Goal: Information Seeking & Learning: Learn about a topic

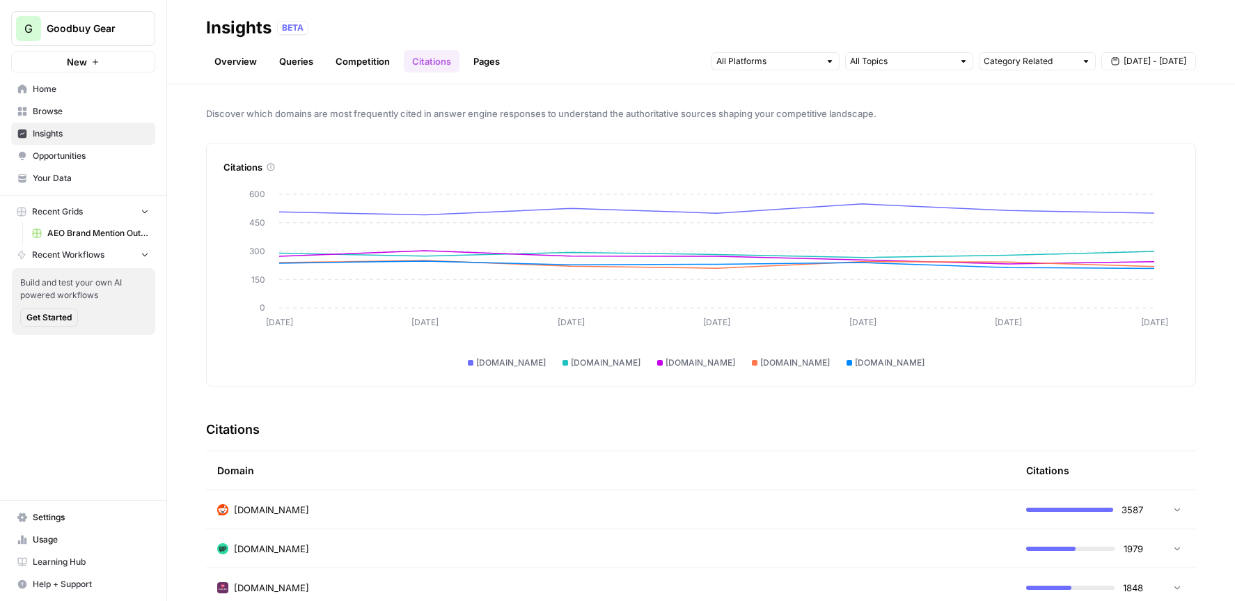
click at [485, 64] on link "Pages" at bounding box center [486, 61] width 43 height 22
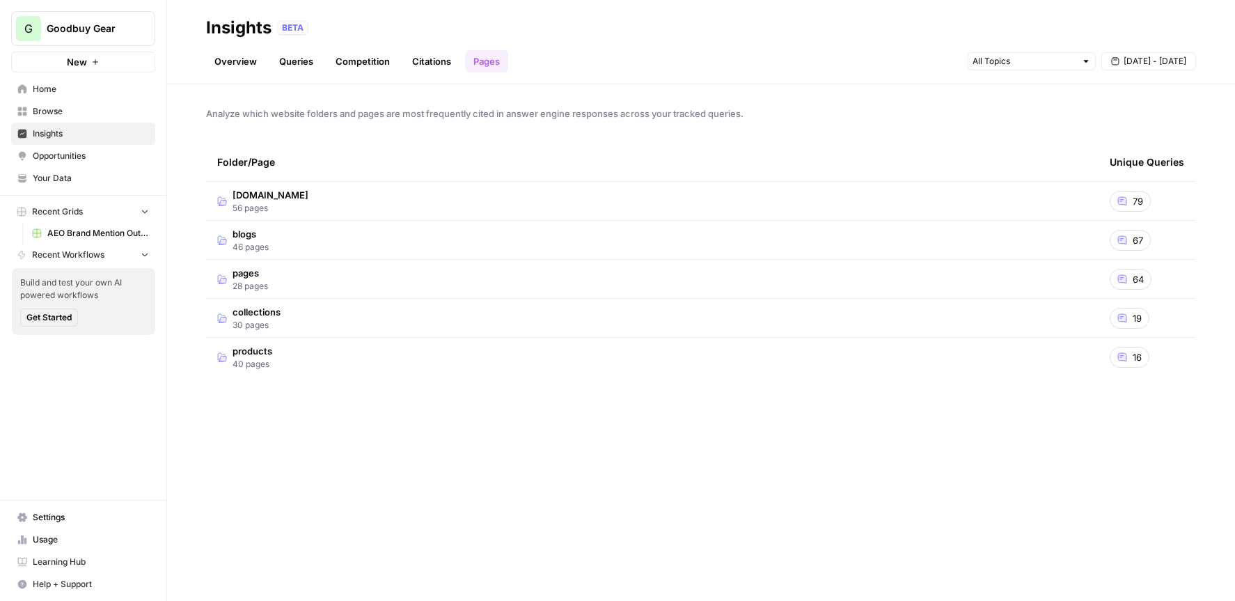
click at [301, 241] on td "blogs 46 pages" at bounding box center [652, 240] width 892 height 38
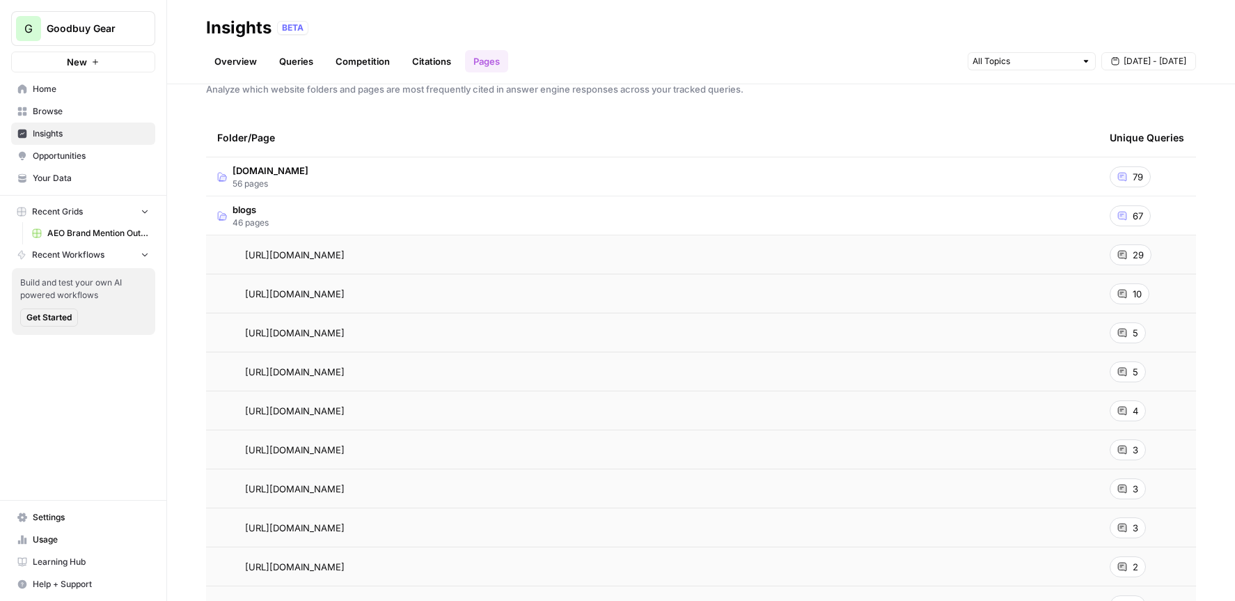
scroll to position [48, 0]
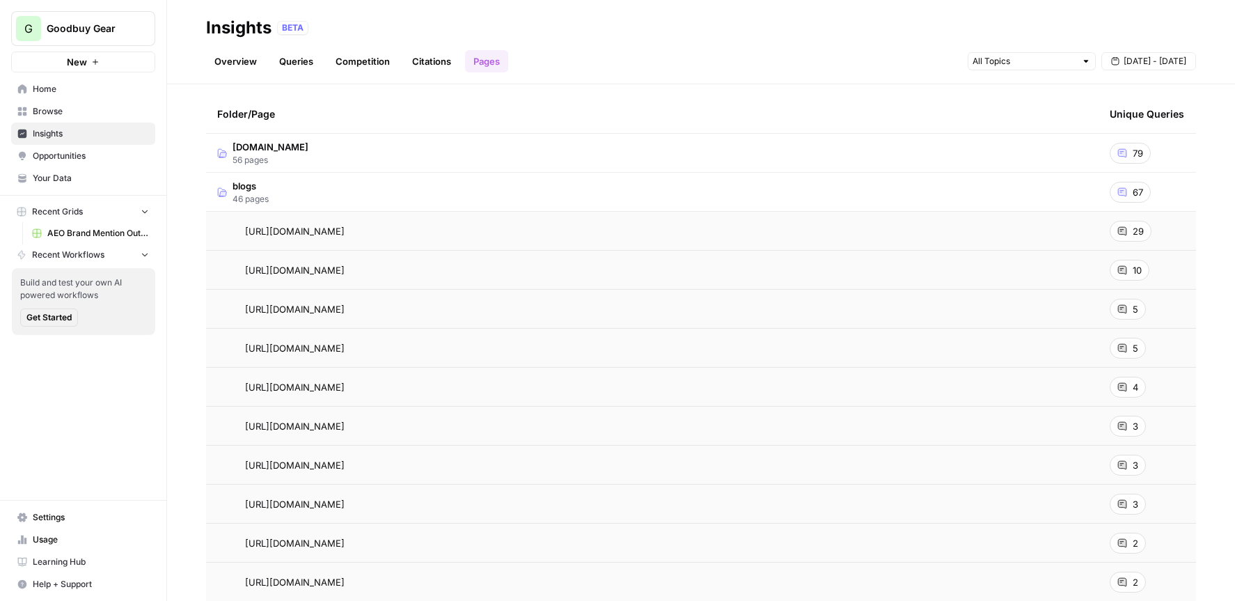
click at [308, 145] on span "goodbuygear.com" at bounding box center [271, 147] width 76 height 14
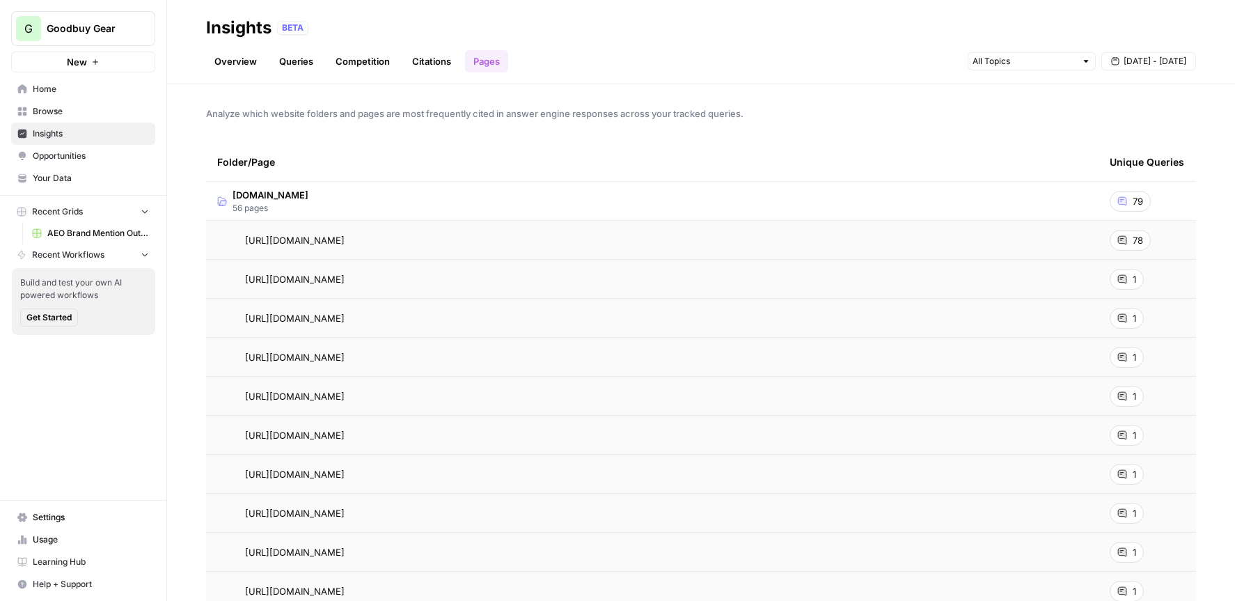
scroll to position [9, 0]
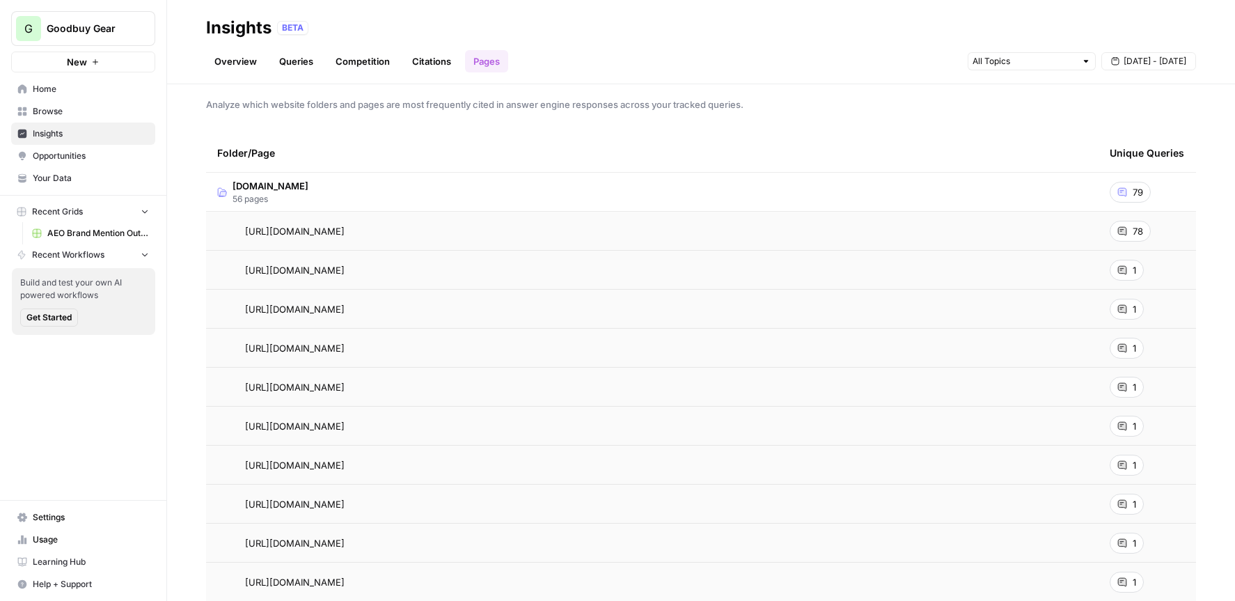
click at [294, 200] on span "56 pages" at bounding box center [271, 199] width 76 height 13
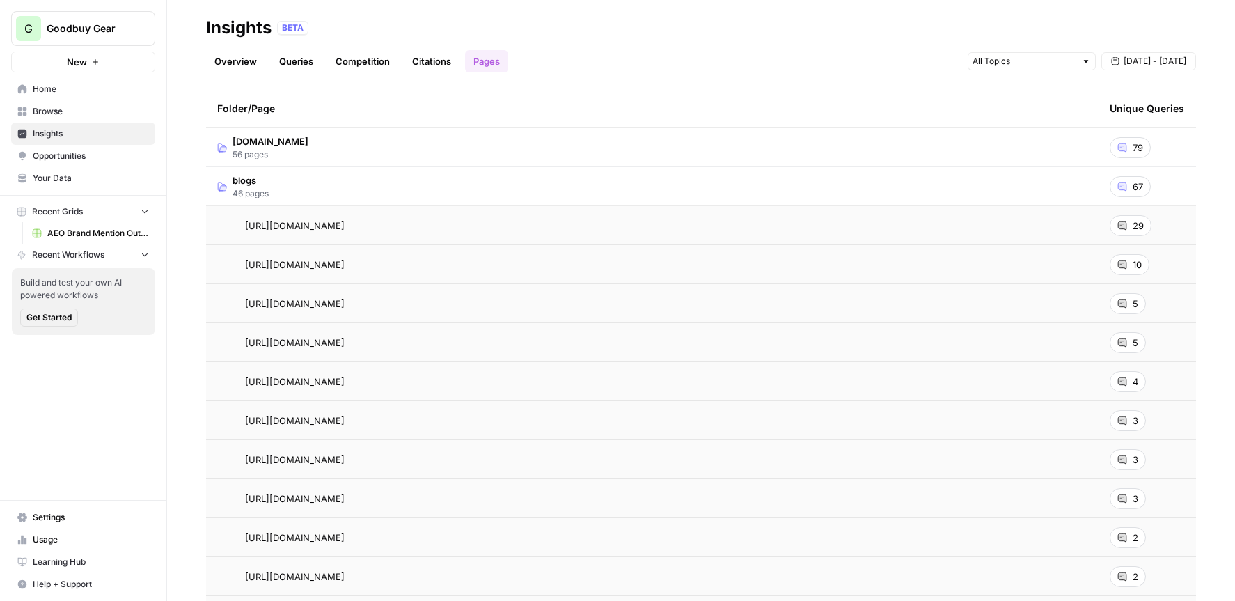
scroll to position [92, 0]
click at [267, 152] on span "46 pages" at bounding box center [251, 155] width 36 height 13
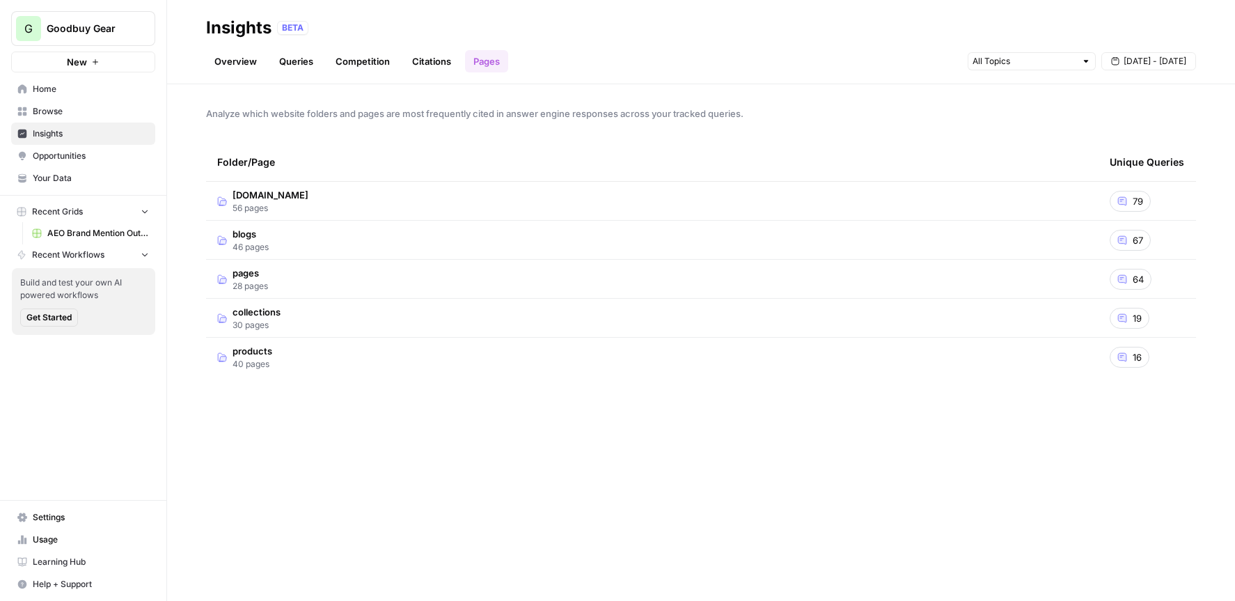
click at [290, 285] on td "pages 28 pages" at bounding box center [652, 279] width 892 height 38
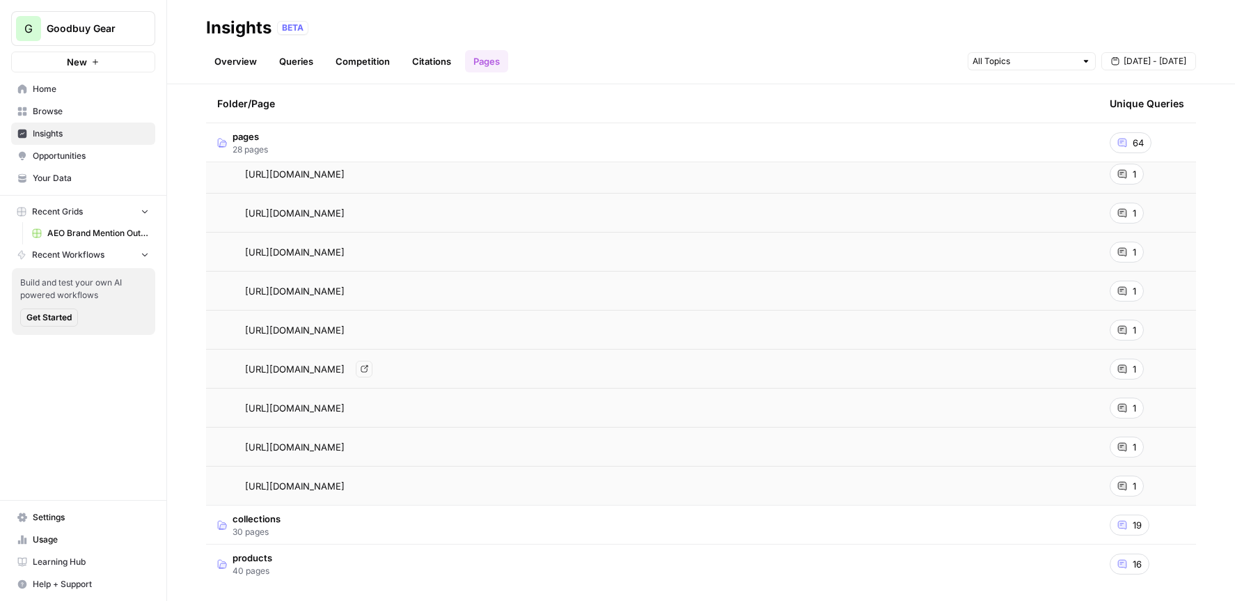
scroll to position [890, 0]
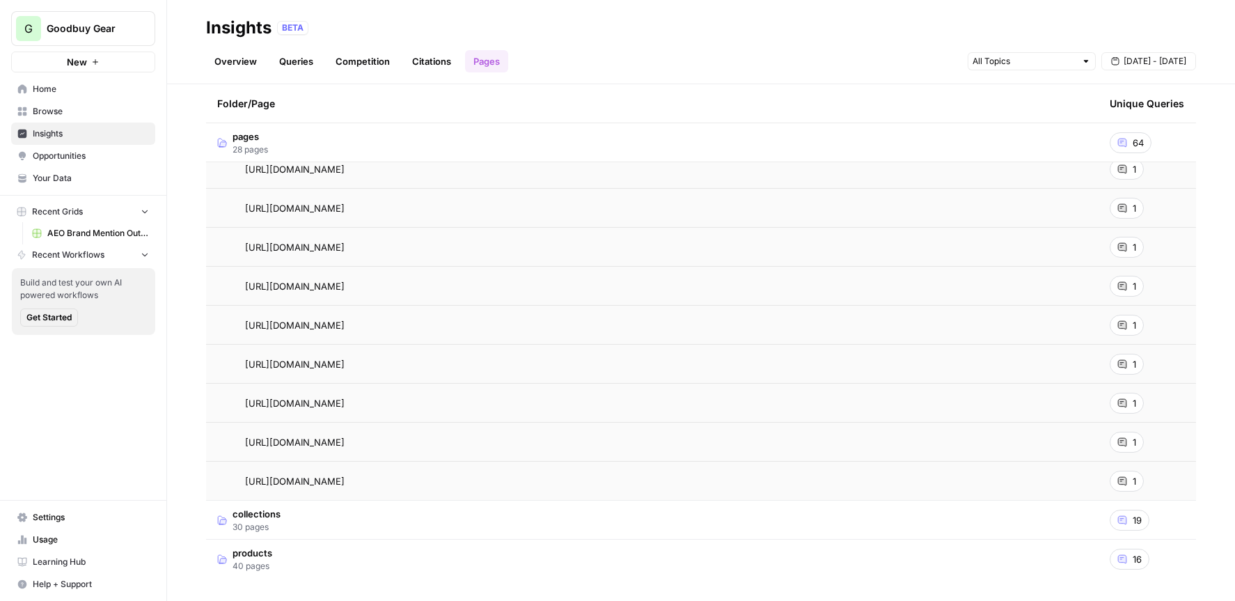
click at [267, 144] on span "28 pages" at bounding box center [251, 149] width 36 height 13
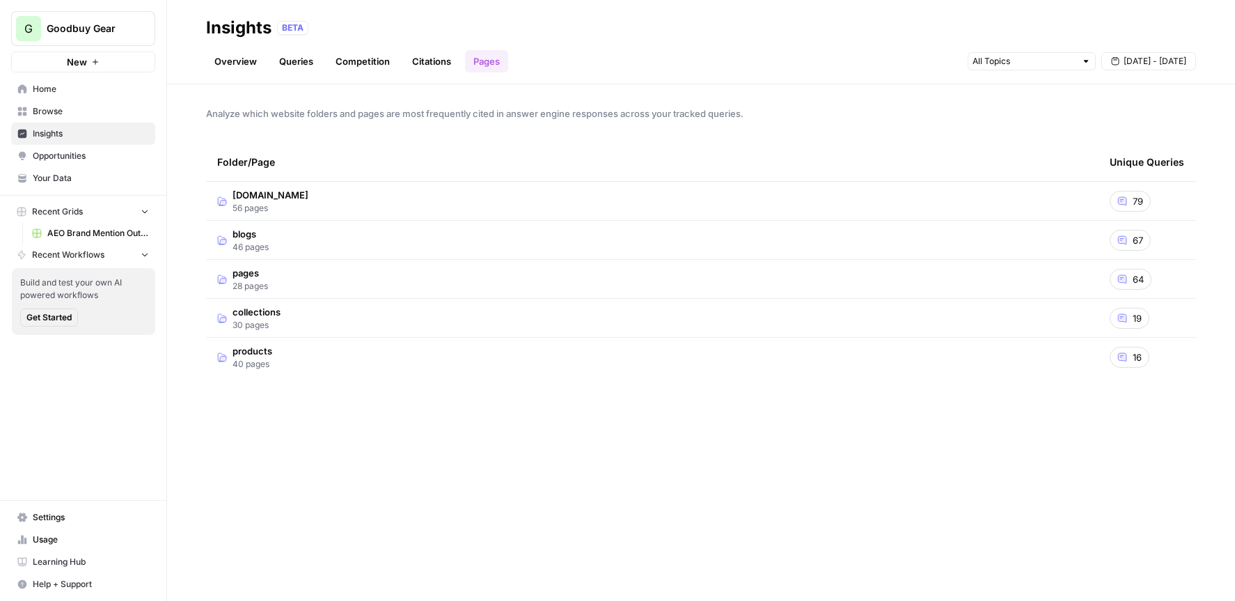
scroll to position [0, 0]
click at [278, 316] on span "collections" at bounding box center [257, 312] width 48 height 14
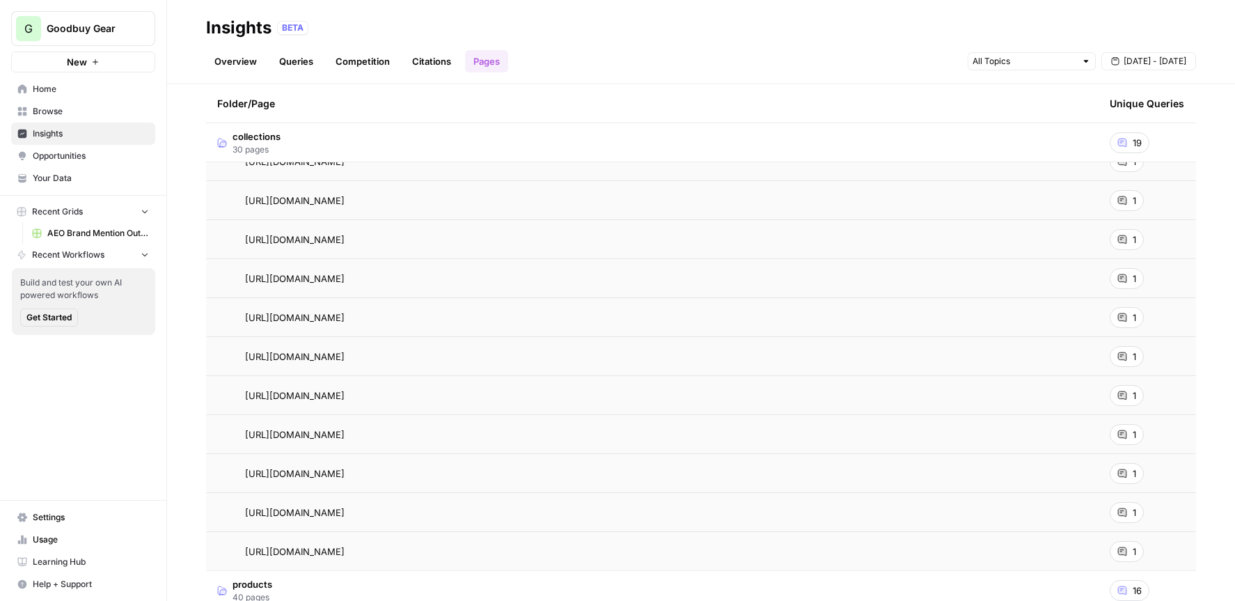
scroll to position [968, 0]
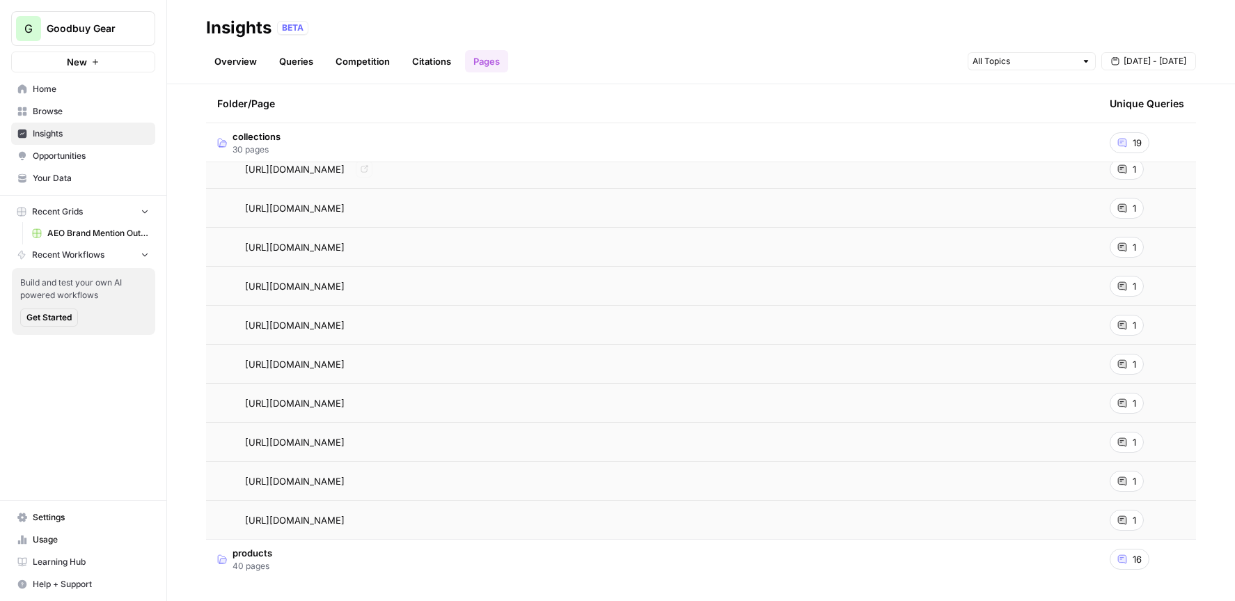
click at [293, 150] on td "collections 30 pages" at bounding box center [652, 142] width 892 height 38
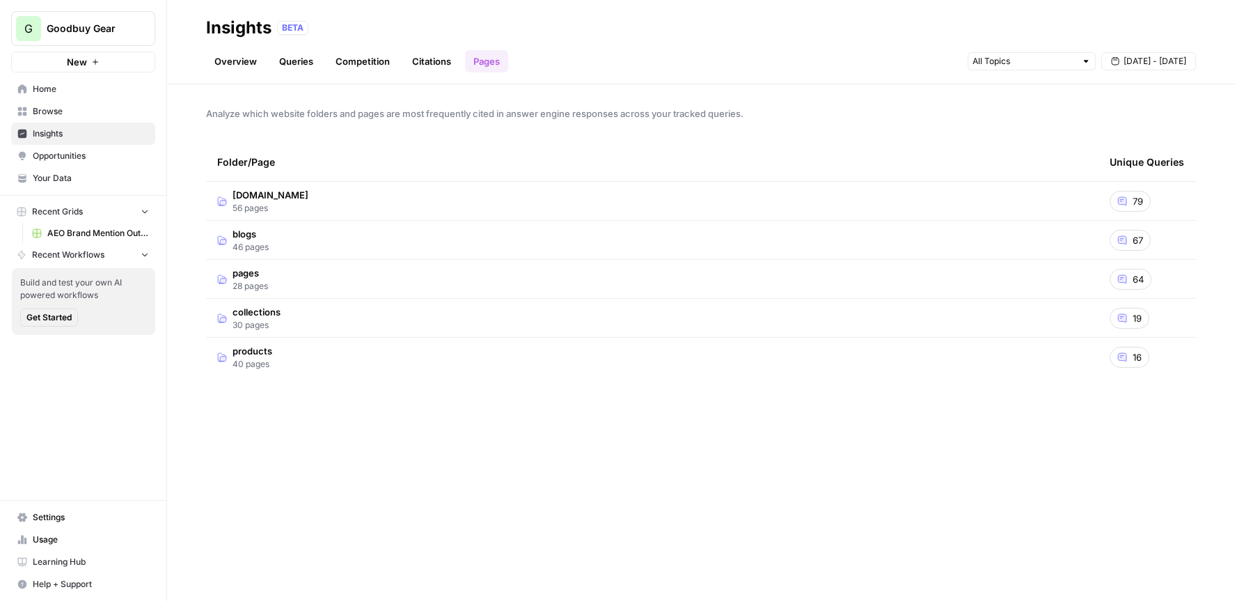
click at [287, 349] on td "products 40 pages" at bounding box center [652, 357] width 892 height 39
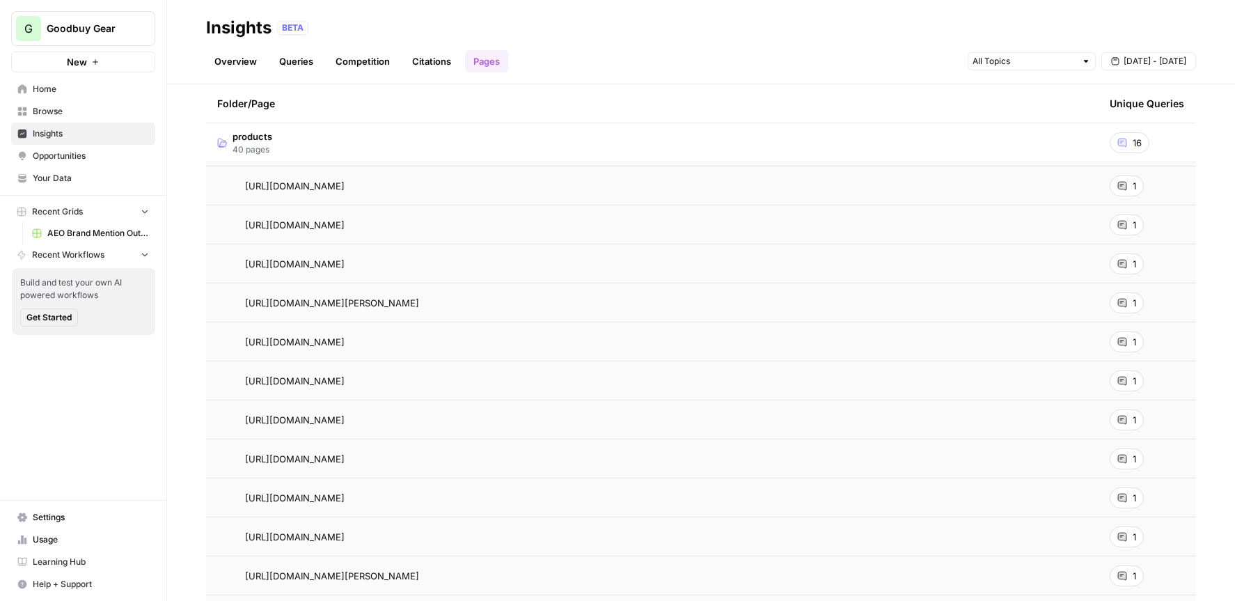
scroll to position [523, 0]
click at [1133, 307] on span "1" at bounding box center [1134, 302] width 3 height 14
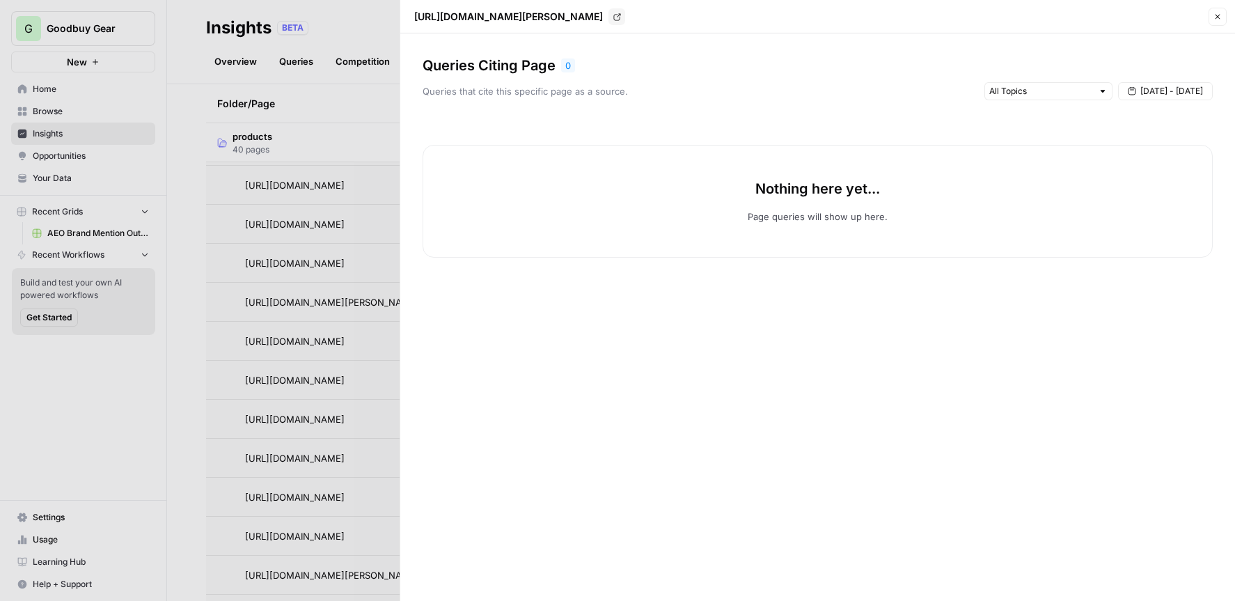
click at [360, 84] on div at bounding box center [617, 300] width 1235 height 601
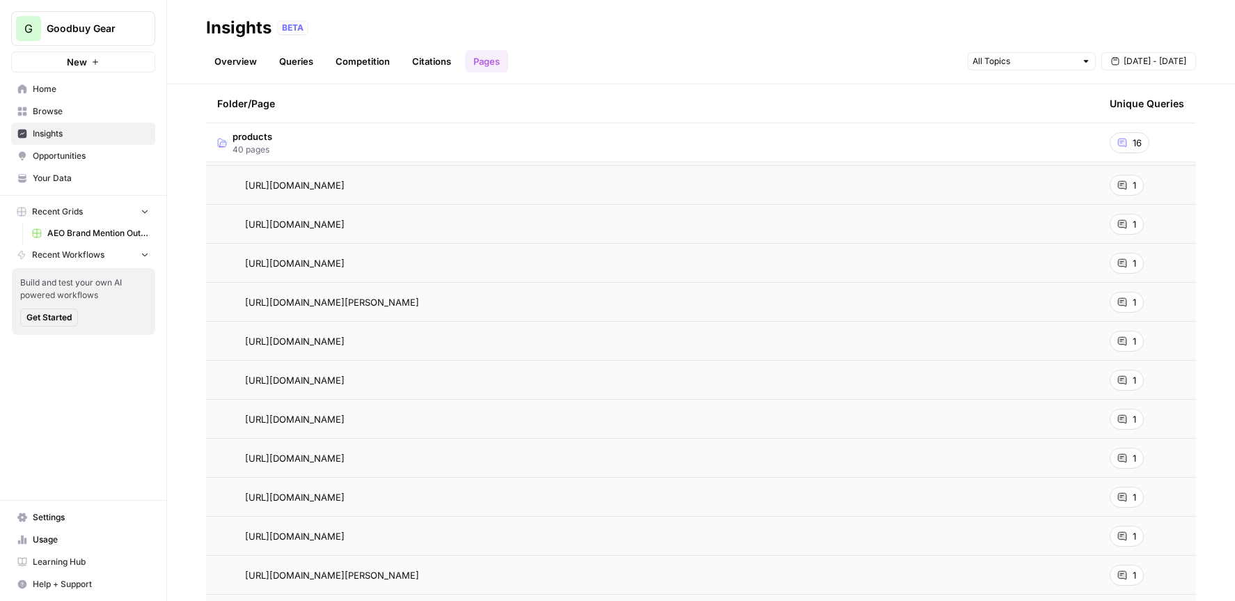
click at [247, 69] on link "Overview" at bounding box center [235, 61] width 59 height 22
